Goal: Task Accomplishment & Management: Use online tool/utility

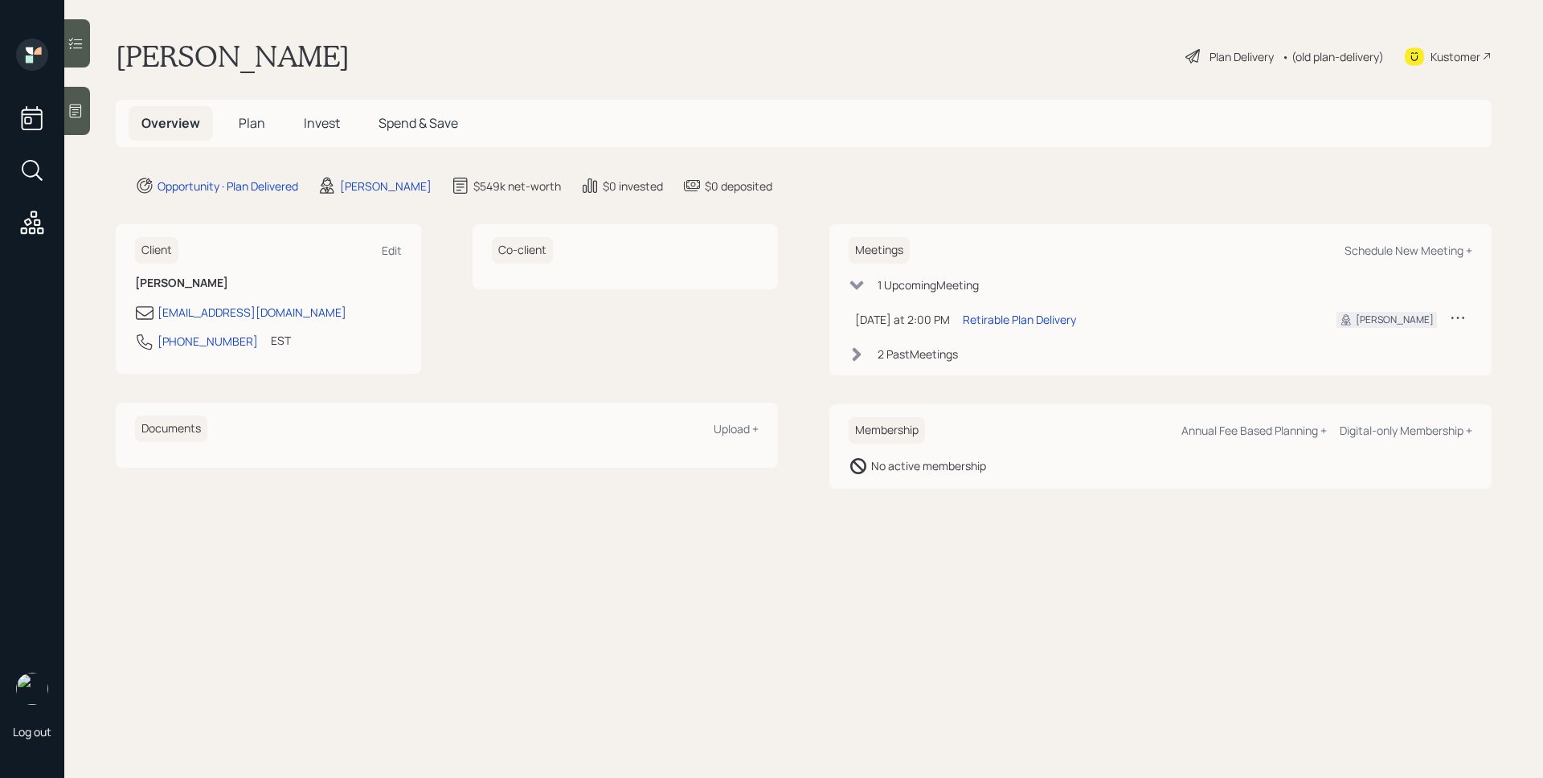
click at [241, 122] on span "Plan" at bounding box center [252, 123] width 27 height 18
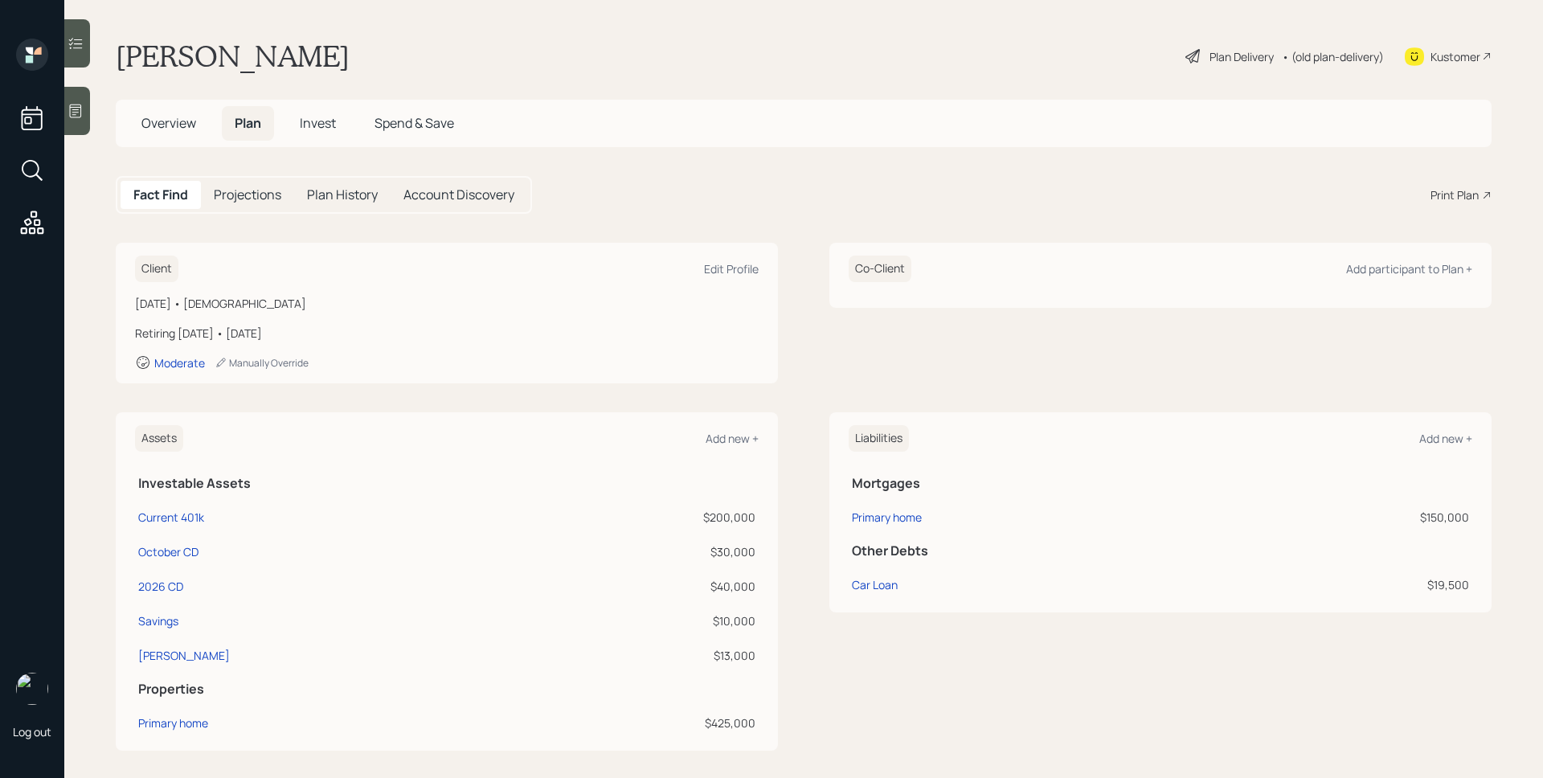
click at [1441, 186] on div "Fact Find Projections Plan History Account Discovery Print Plan" at bounding box center [804, 195] width 1376 height 38
click at [1445, 189] on div "Print Plan" at bounding box center [1454, 194] width 48 height 17
